Goal: Information Seeking & Learning: Understand process/instructions

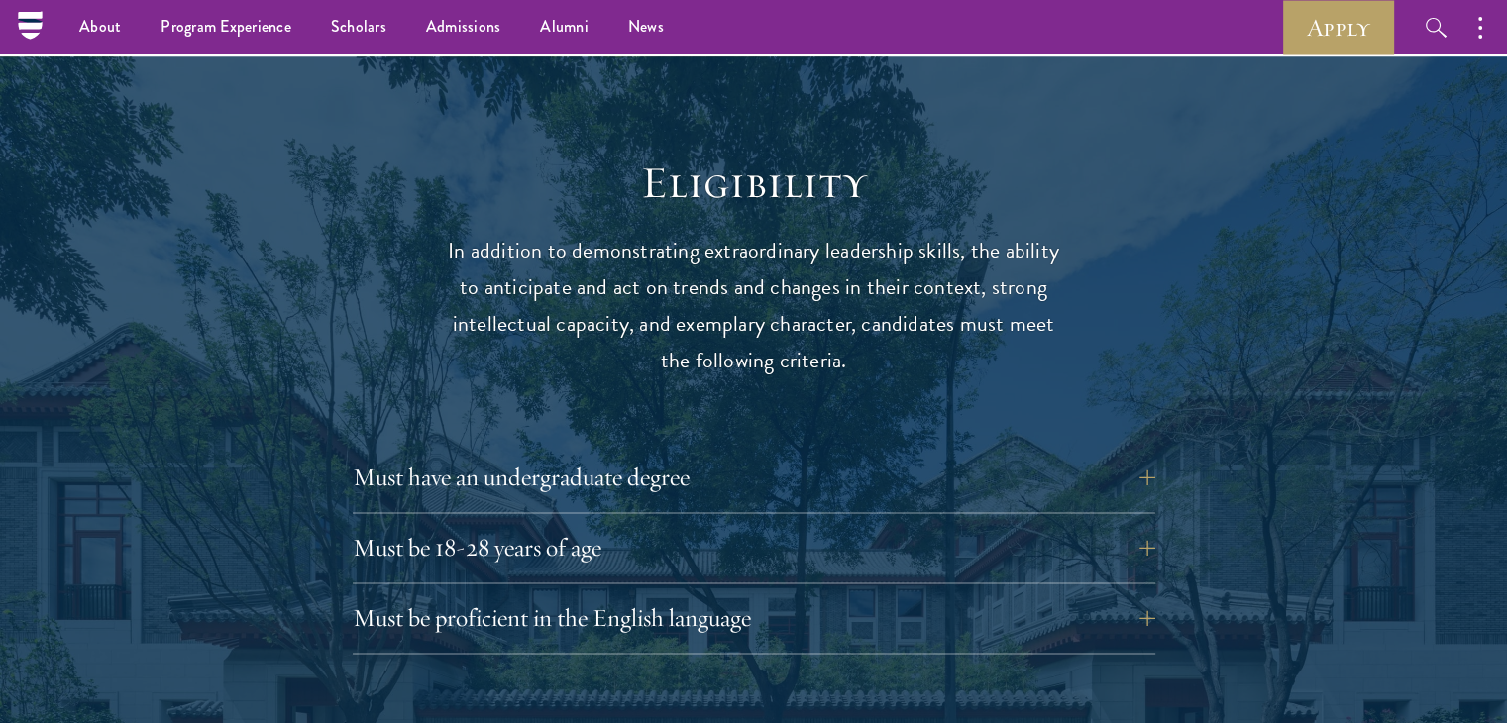
scroll to position [2481, 0]
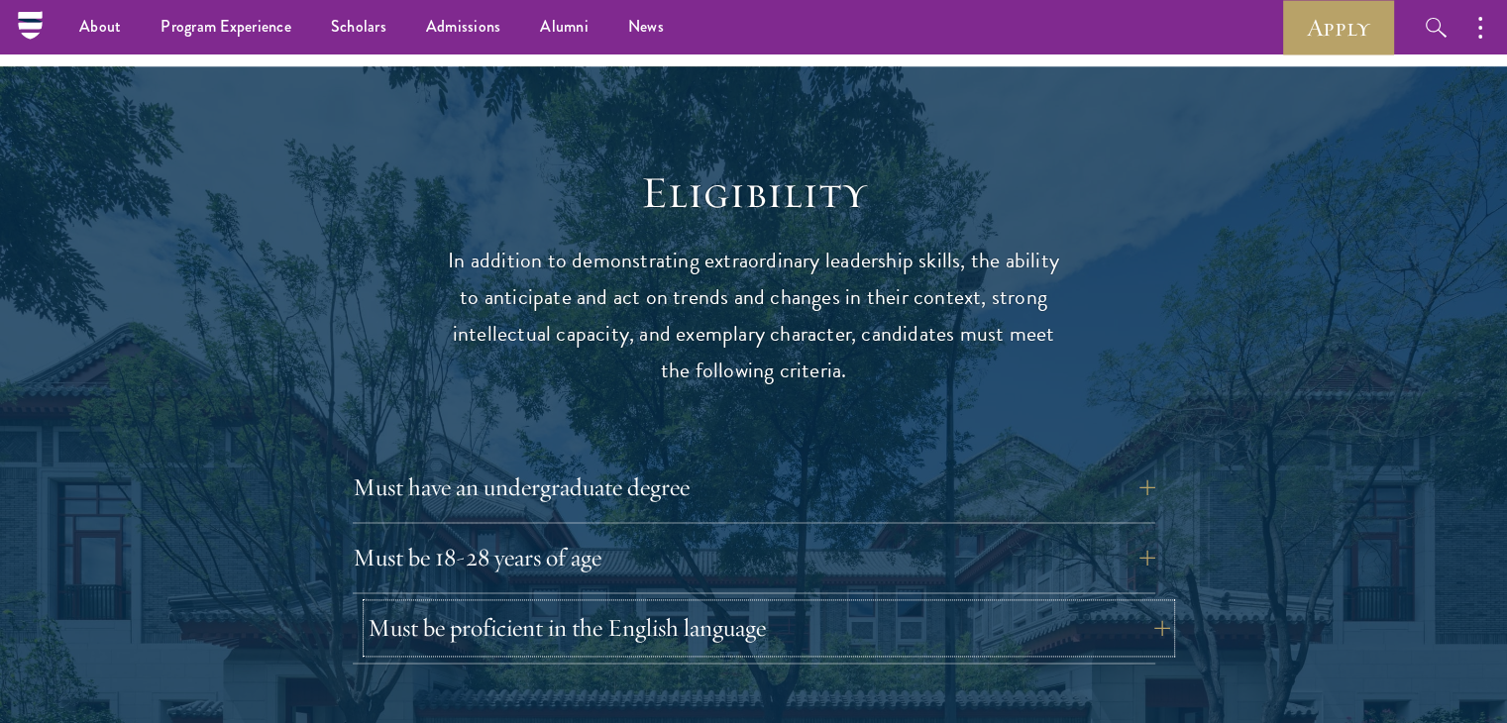
click at [1157, 605] on button "Must be proficient in the English language" at bounding box center [769, 629] width 803 height 48
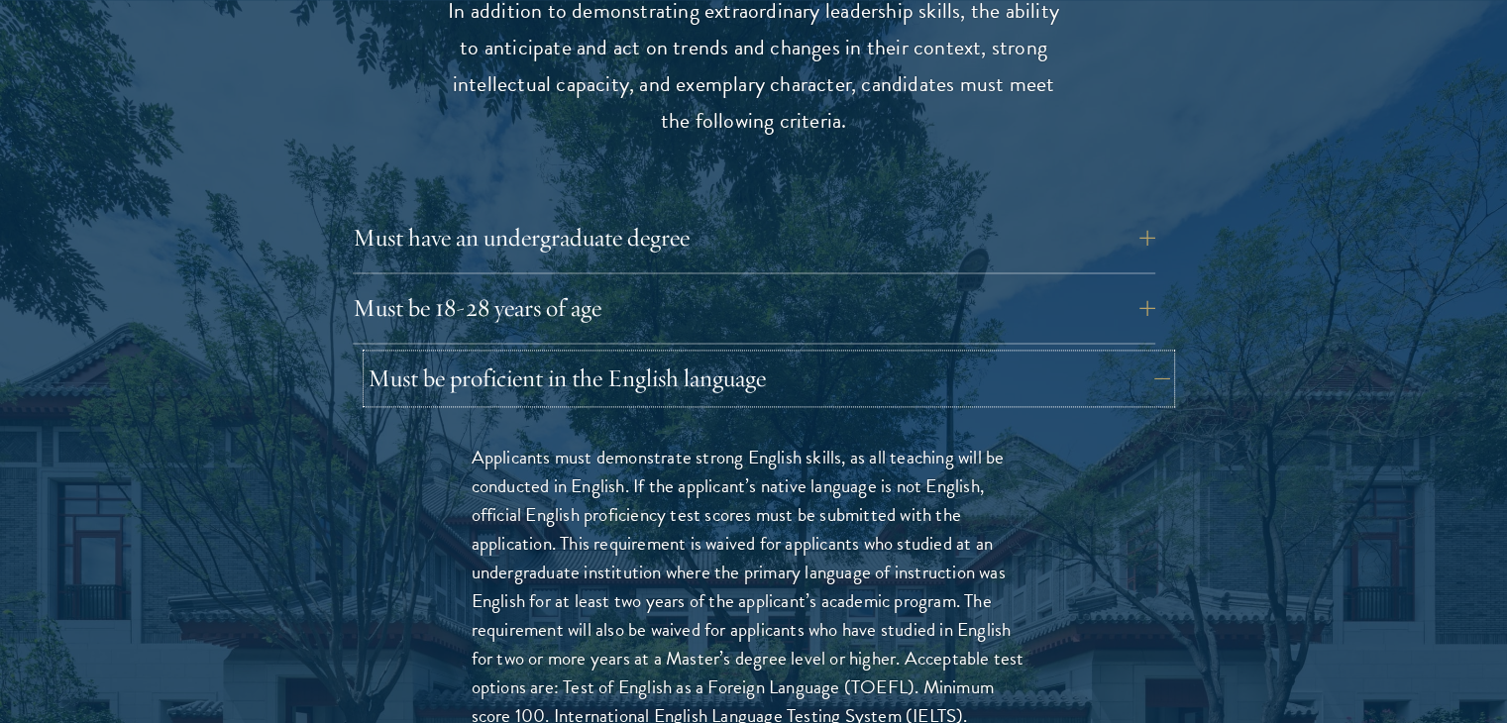
scroll to position [2736, 0]
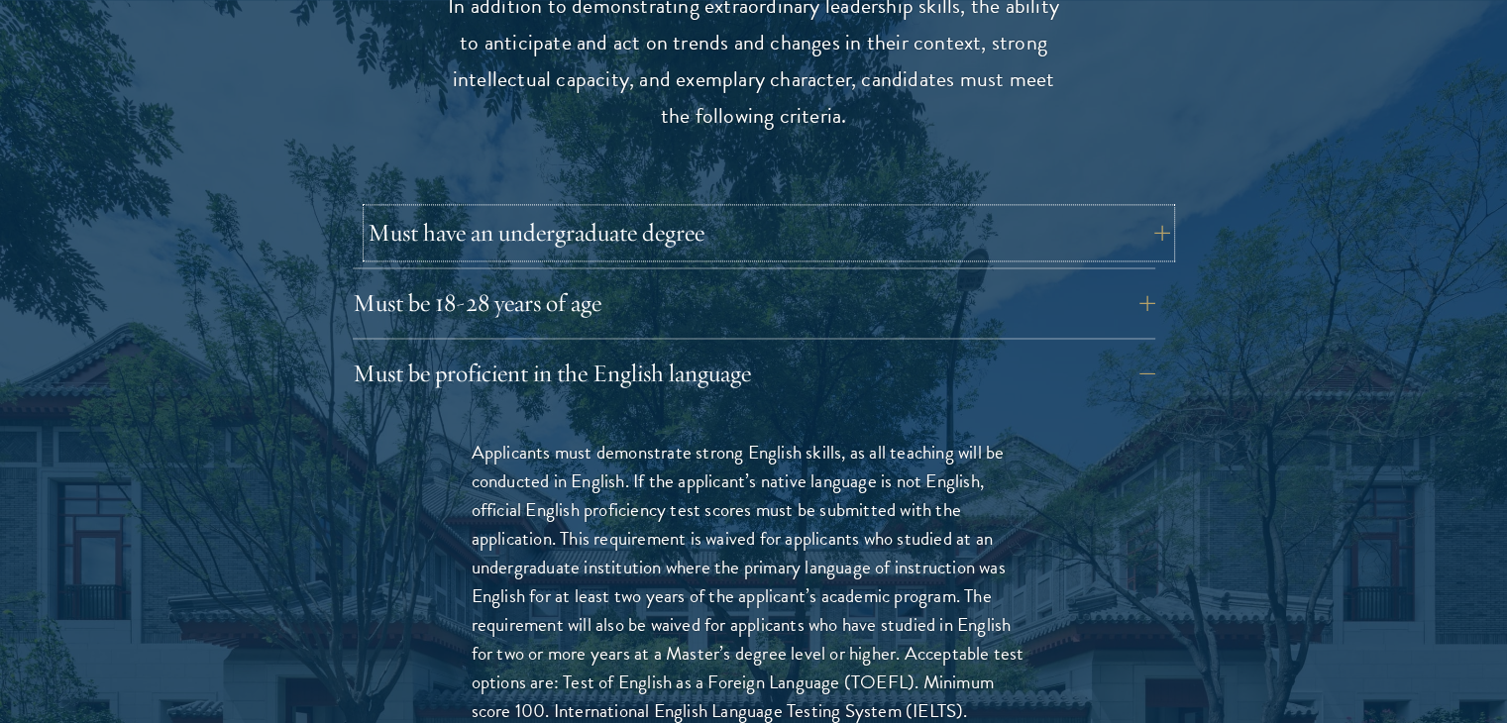
click at [1119, 209] on button "Must have an undergraduate degree" at bounding box center [769, 233] width 803 height 48
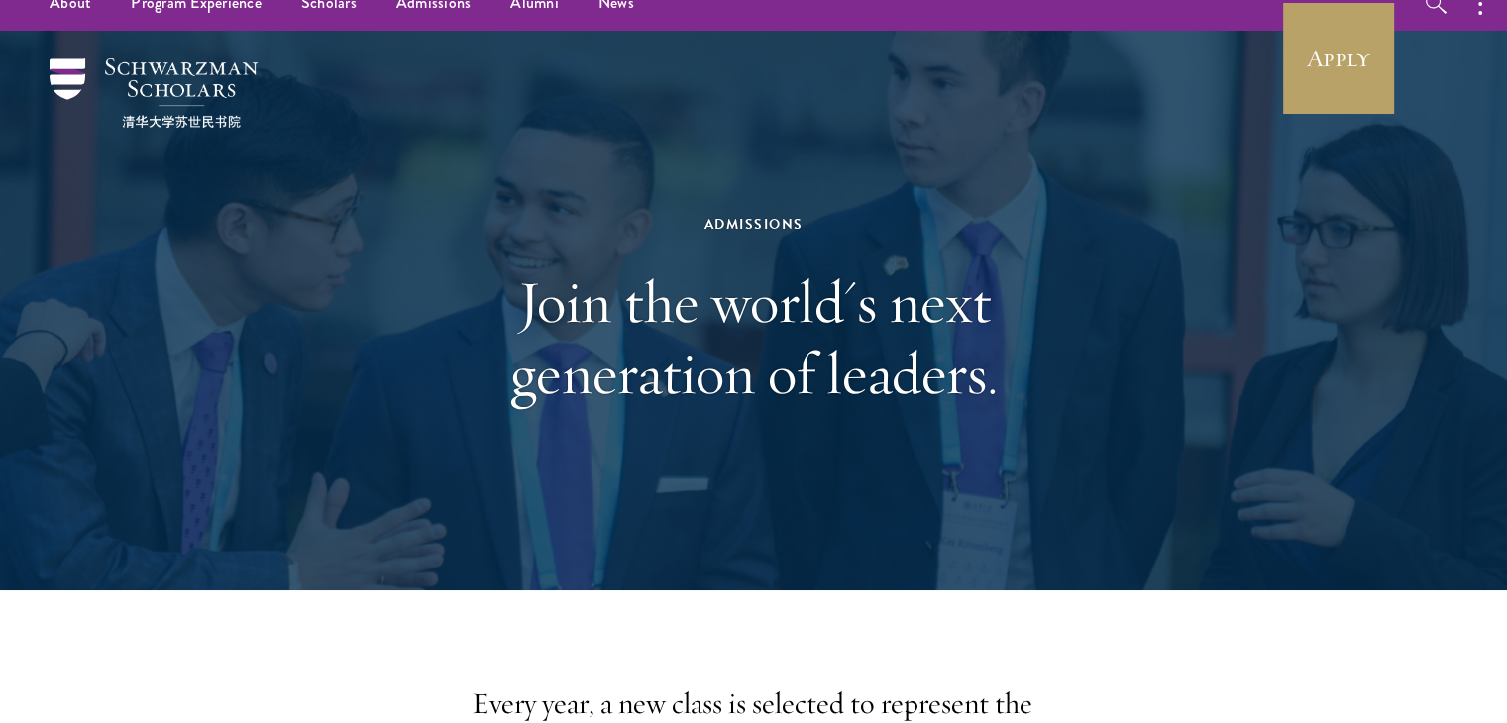
scroll to position [0, 0]
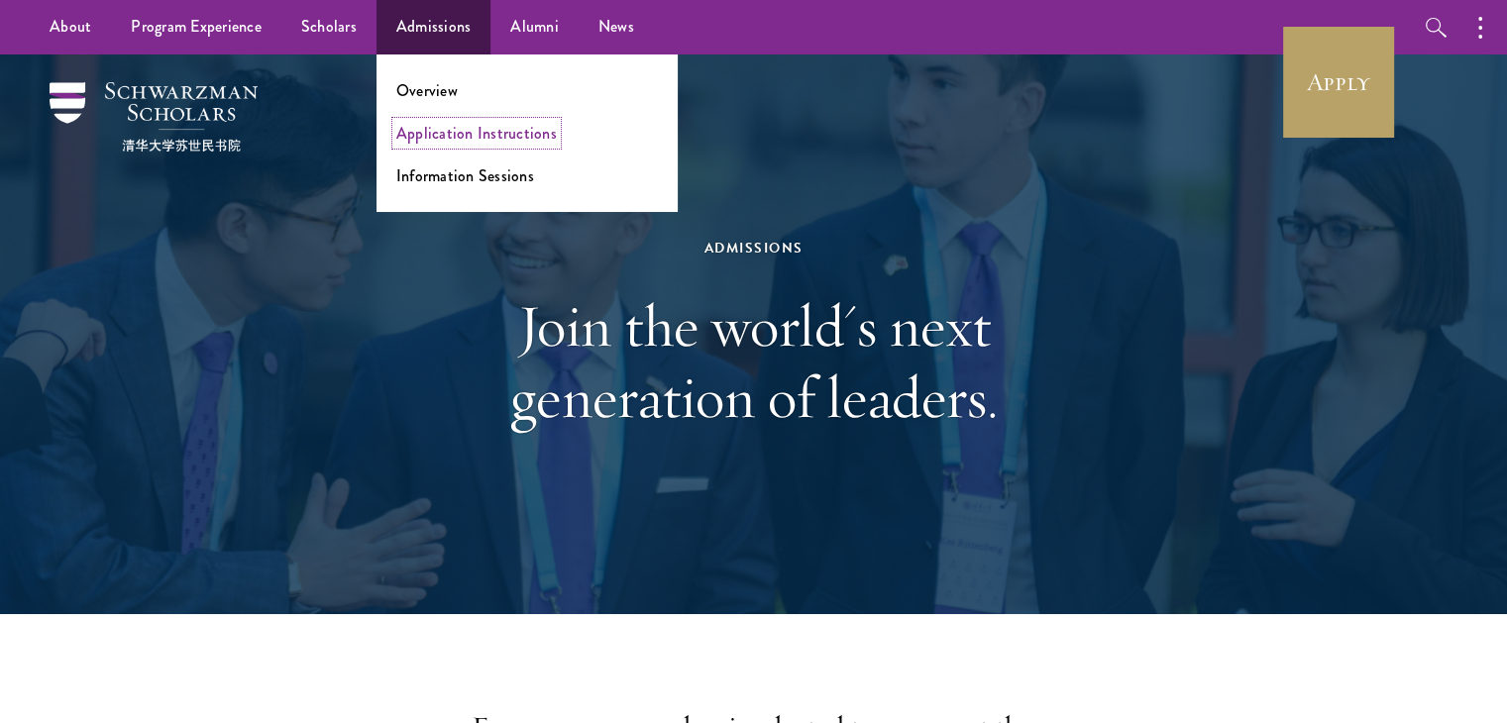
click at [444, 140] on link "Application Instructions" at bounding box center [476, 133] width 161 height 23
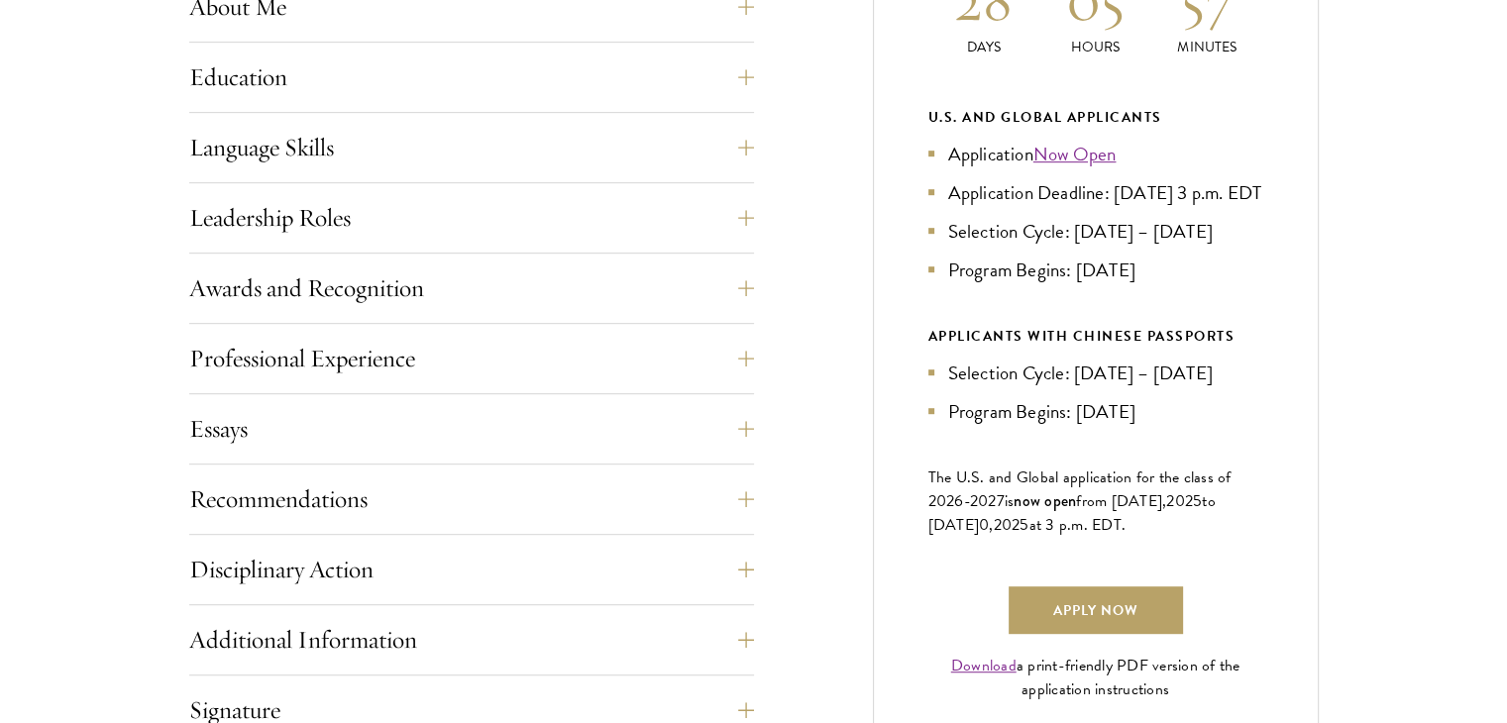
scroll to position [1031, 0]
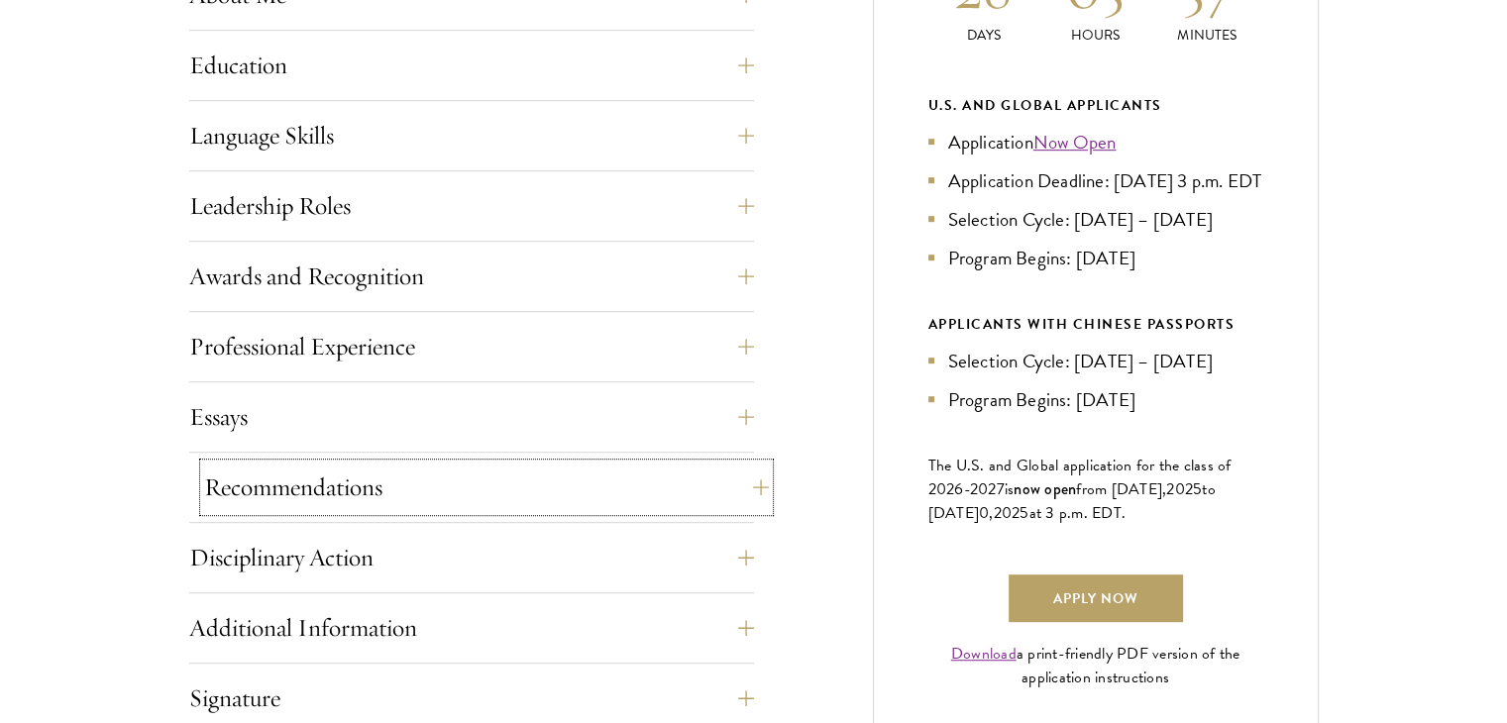
click at [745, 489] on button "Recommendations" at bounding box center [486, 488] width 565 height 48
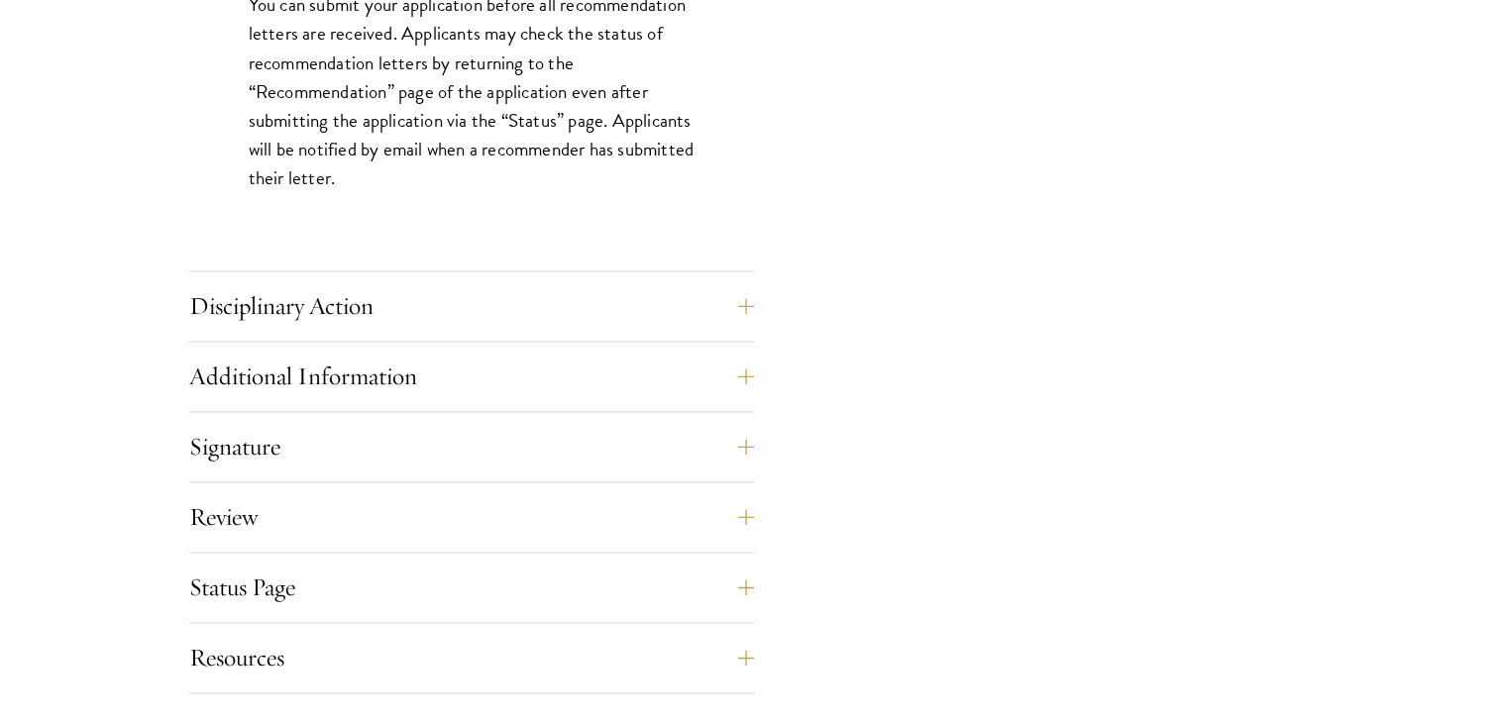
scroll to position [2926, 0]
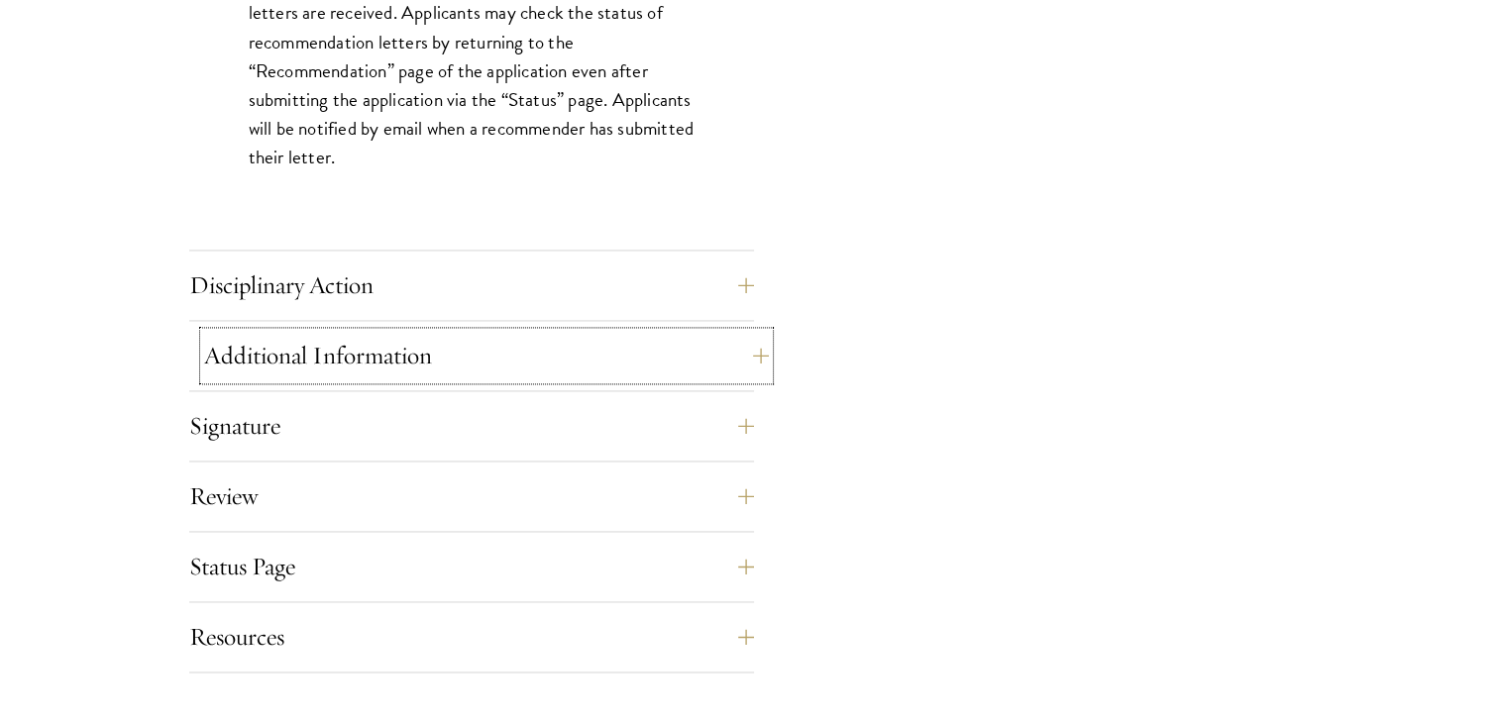
click at [740, 348] on button "Additional Information" at bounding box center [486, 356] width 565 height 48
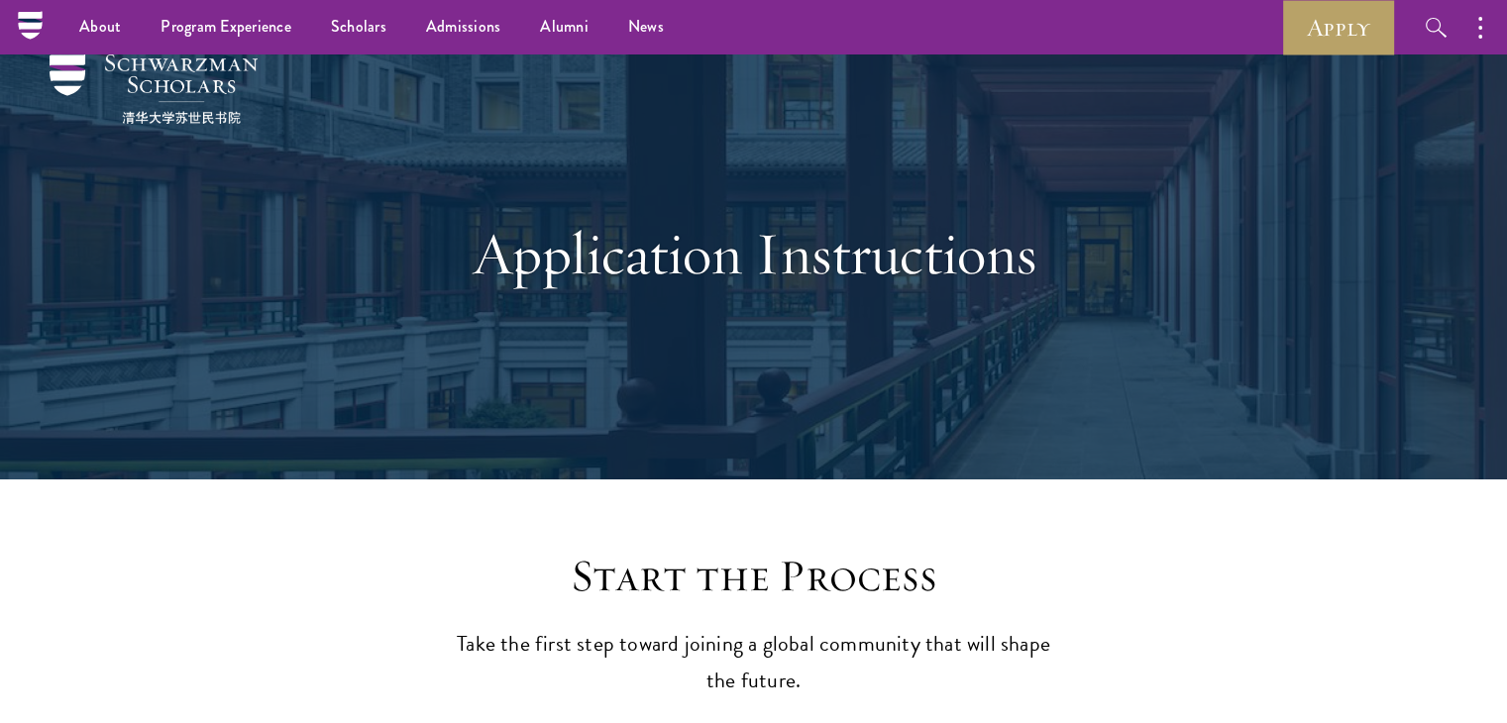
scroll to position [0, 0]
